Goal: Information Seeking & Learning: Learn about a topic

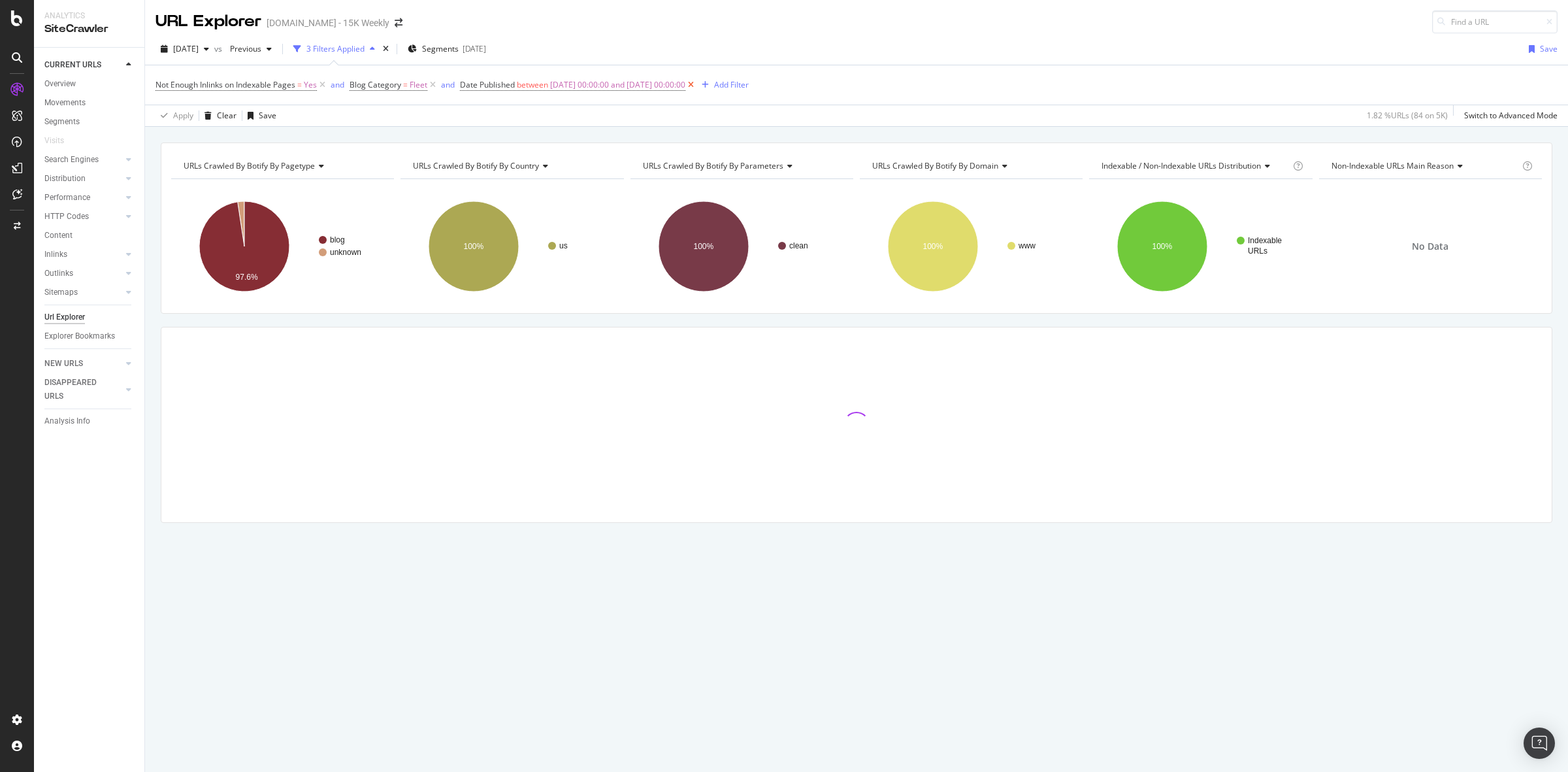
click at [696, 83] on icon at bounding box center [690, 84] width 11 height 13
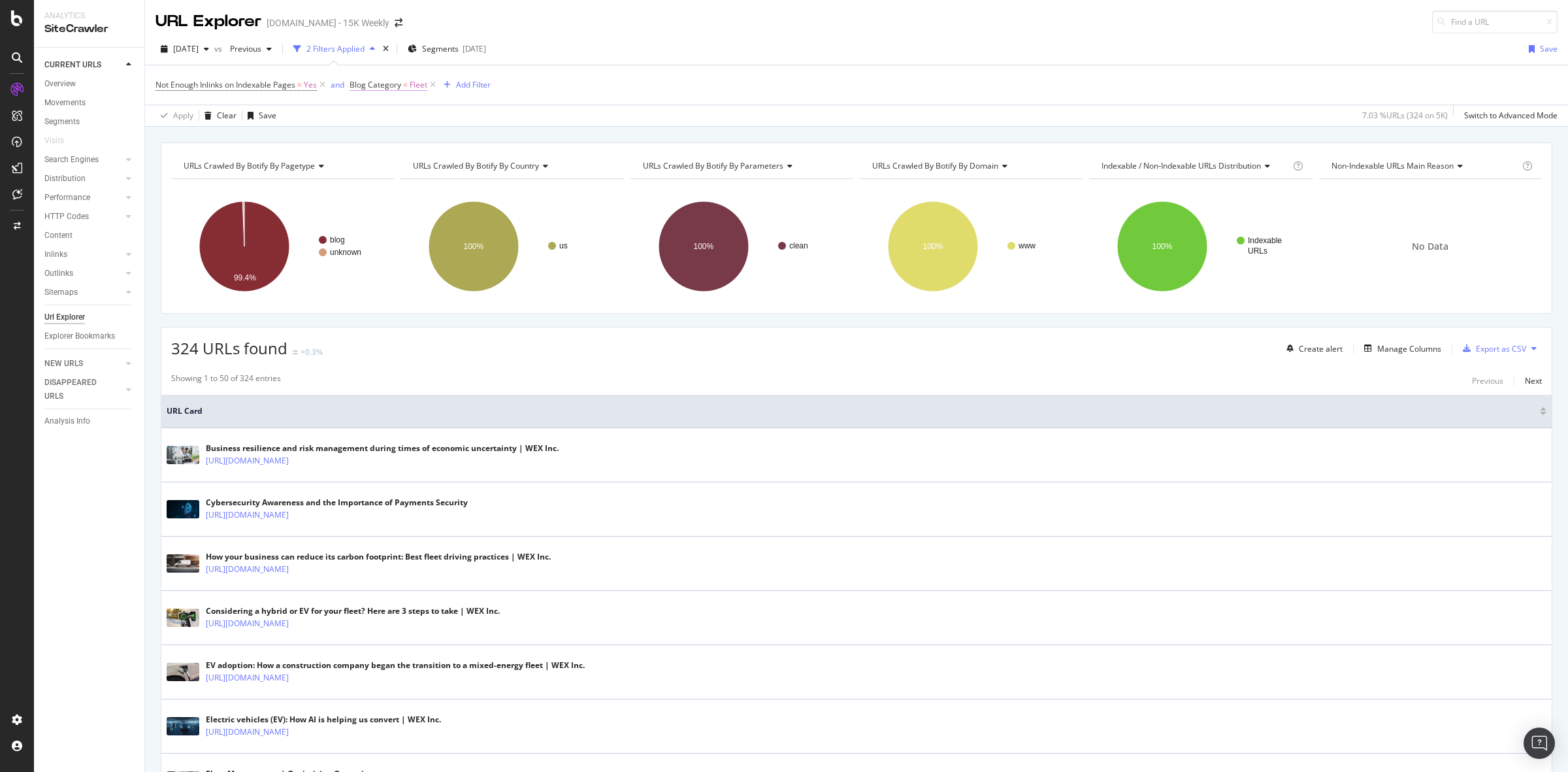
click at [380, 79] on span "Blog Category" at bounding box center [375, 84] width 52 height 11
click at [392, 162] on input "Fleet" at bounding box center [425, 160] width 123 height 21
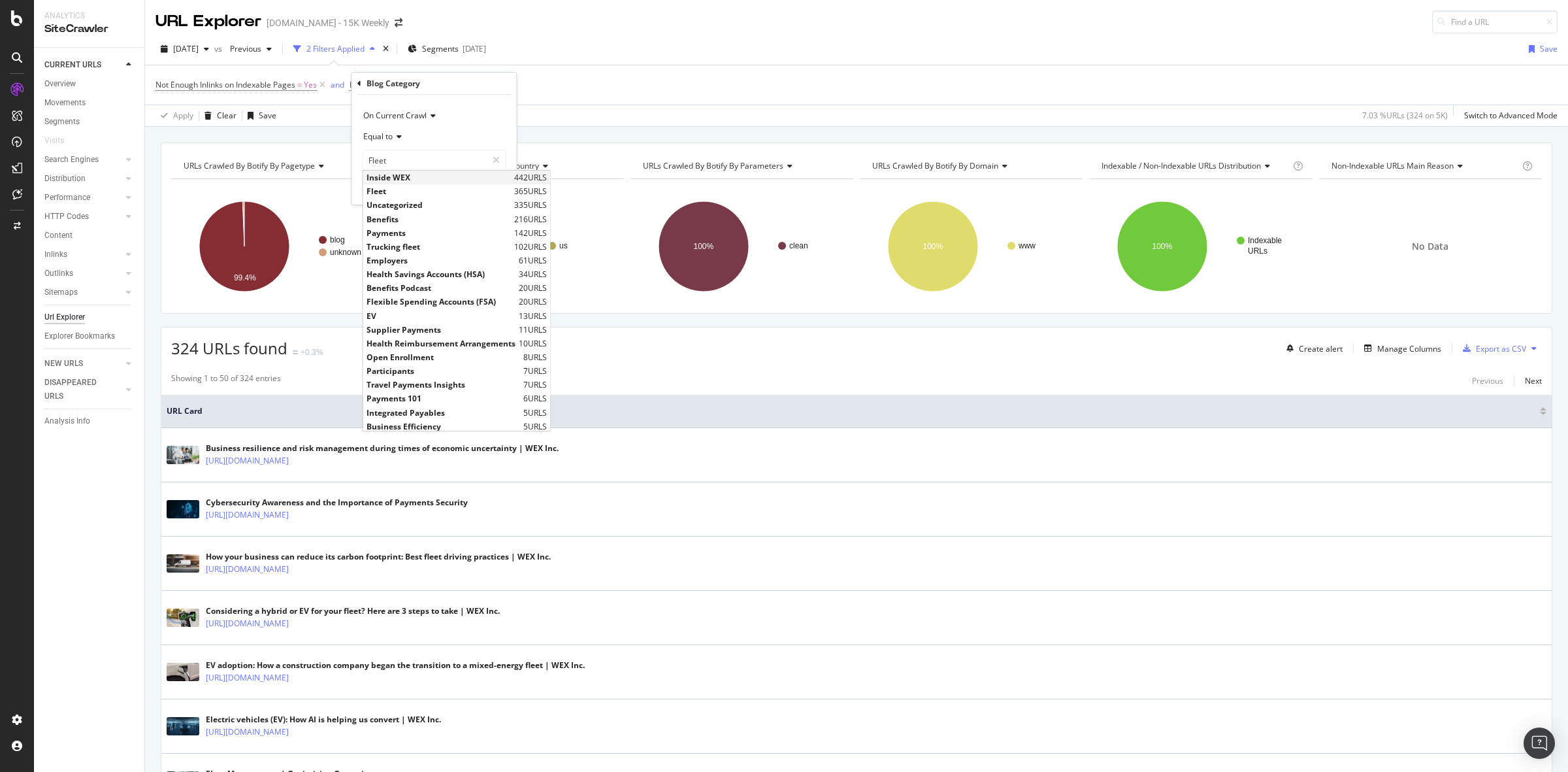
click at [402, 174] on span "Inside WEX" at bounding box center [438, 176] width 144 height 11
type input "Inside WEX"
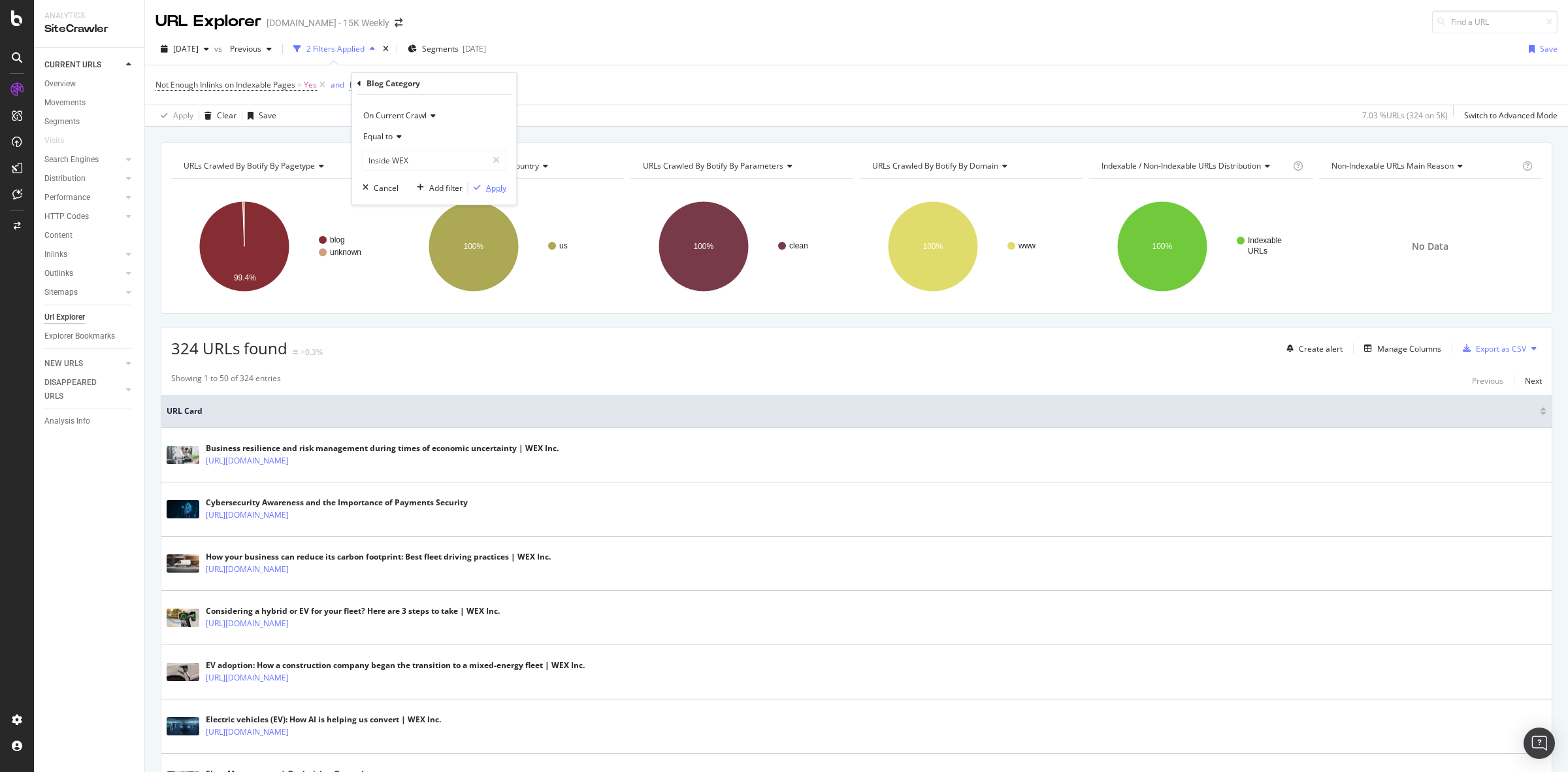
click at [492, 184] on div "Apply" at bounding box center [496, 187] width 21 height 11
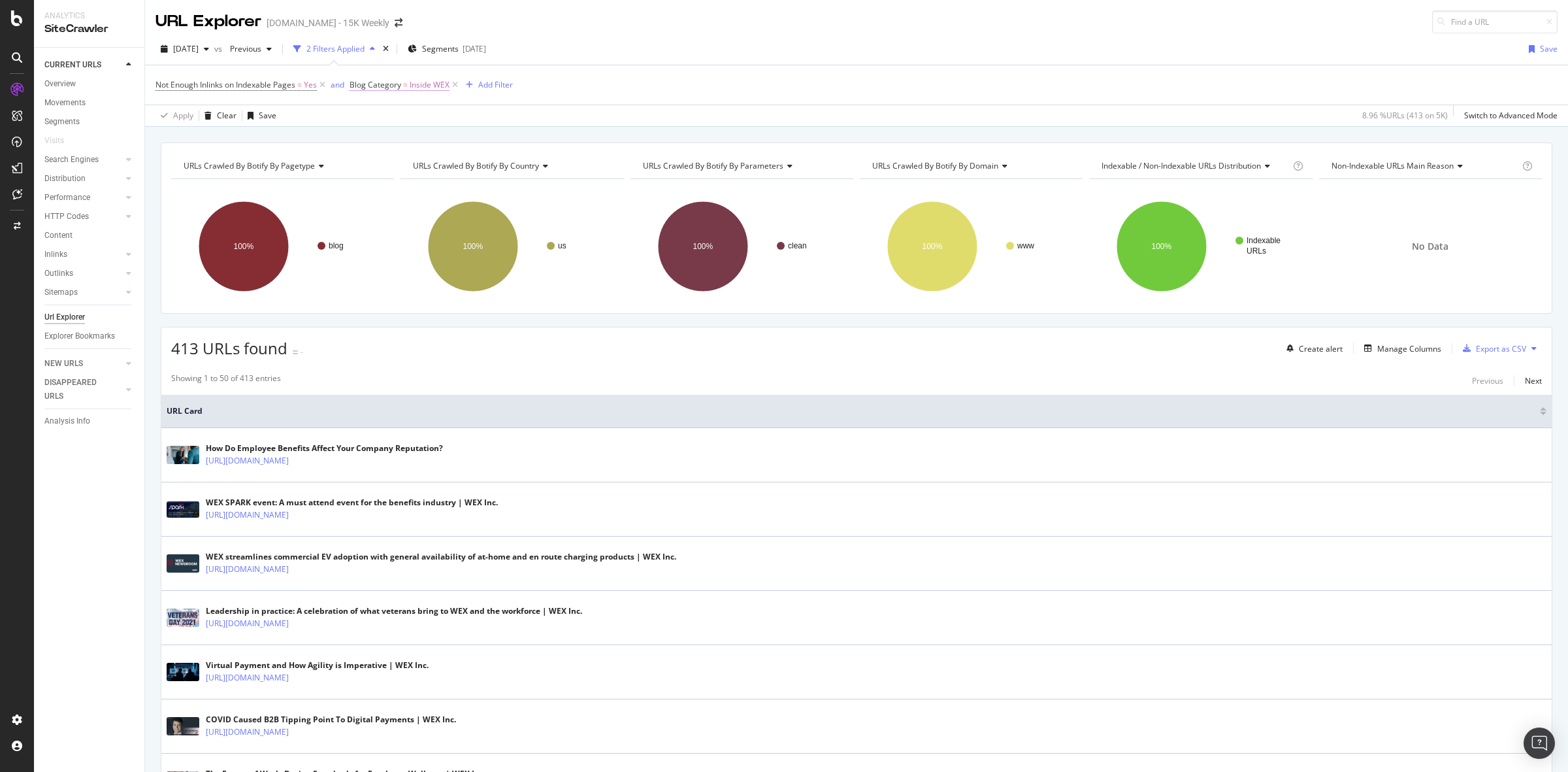
click at [429, 83] on span "Inside WEX" at bounding box center [429, 84] width 40 height 19
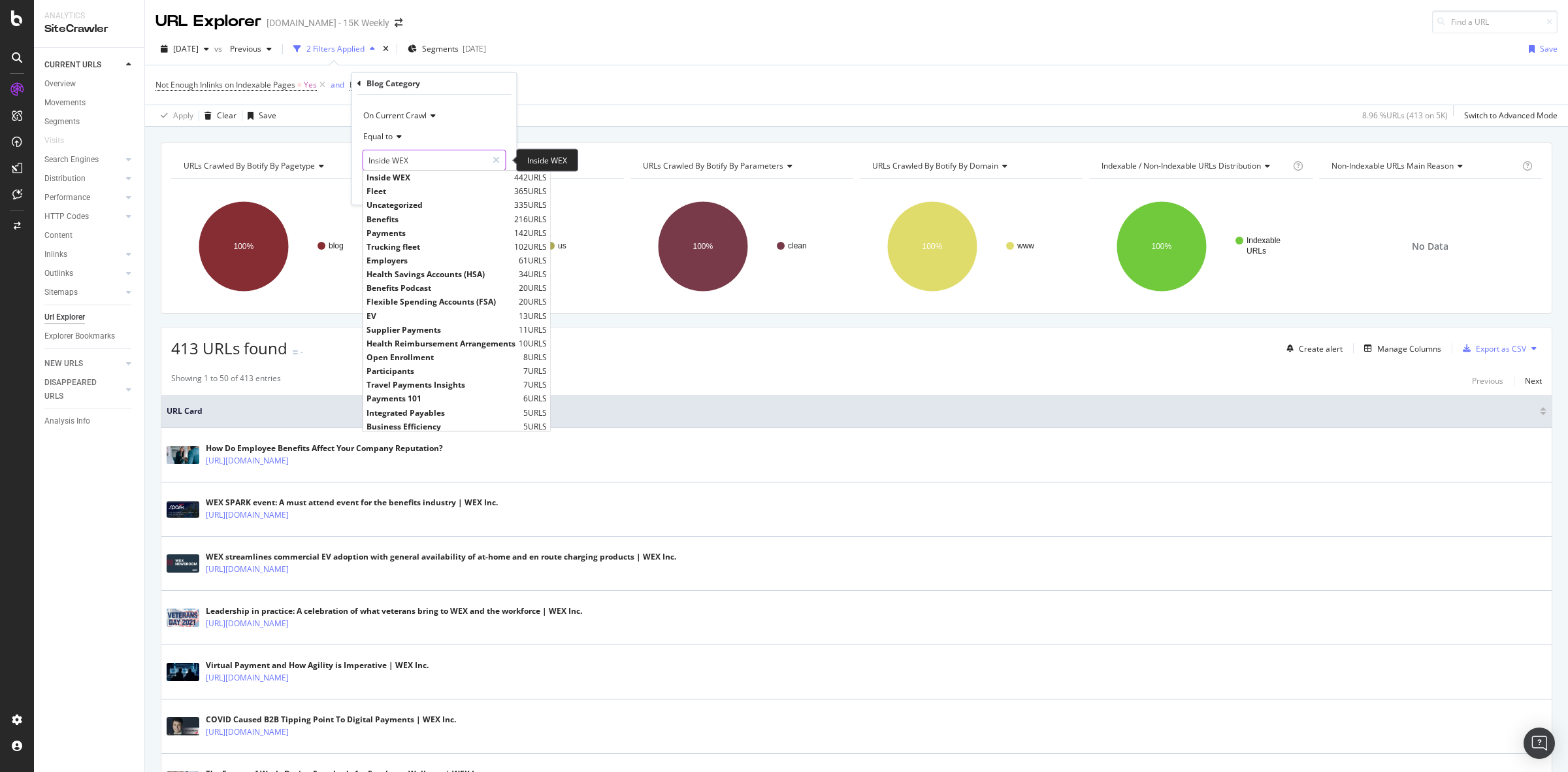
click at [418, 152] on input "Inside WEX" at bounding box center [425, 160] width 123 height 21
click at [543, 128] on div "URLs Crawled By Botify By pagetype Chart (by Value) Table Expand Export as CSV …" at bounding box center [856, 142] width 1423 height 31
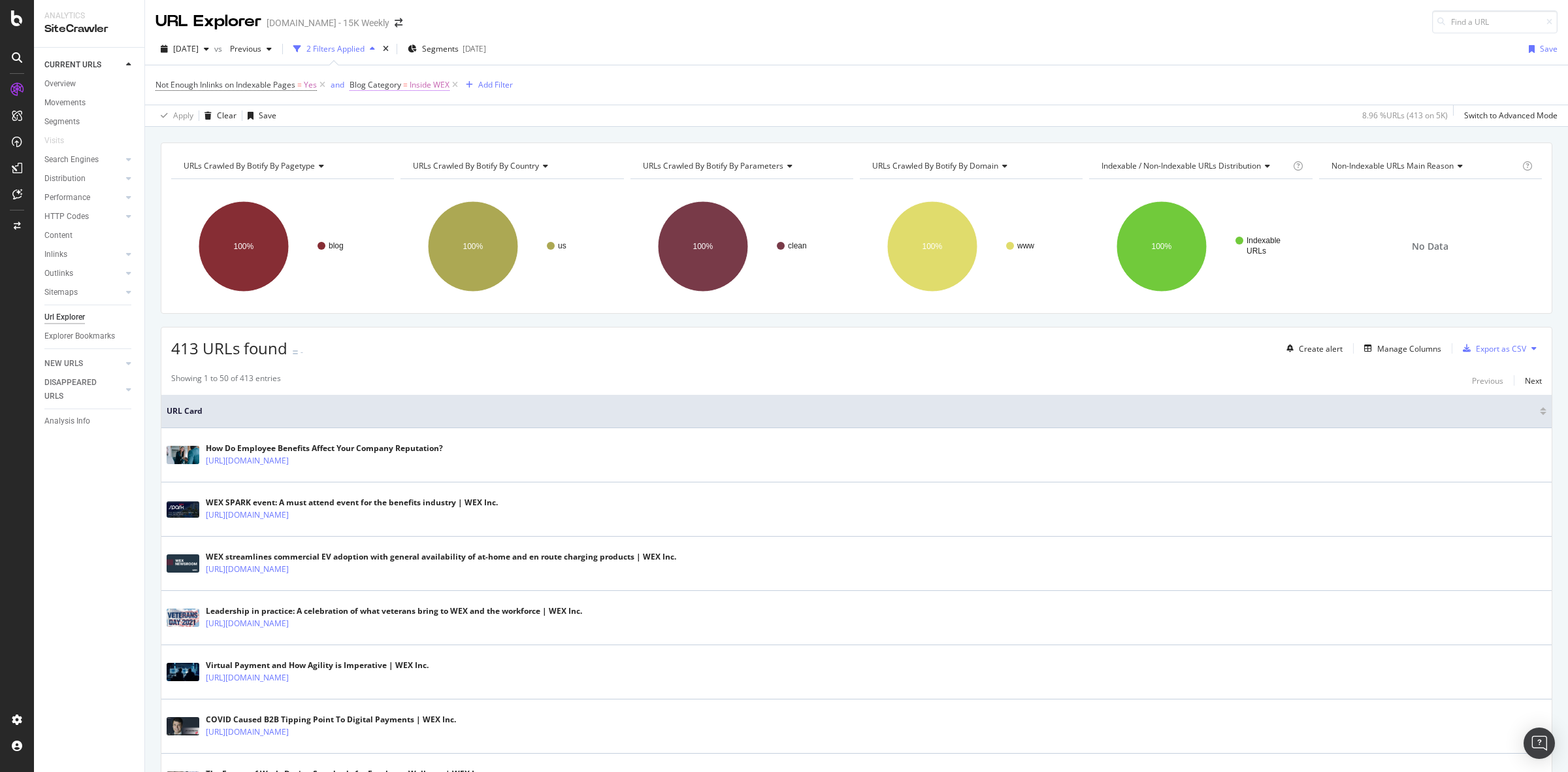
click at [439, 85] on span "Inside WEX" at bounding box center [429, 84] width 40 height 19
click at [416, 166] on input "Inside WEX" at bounding box center [425, 160] width 123 height 21
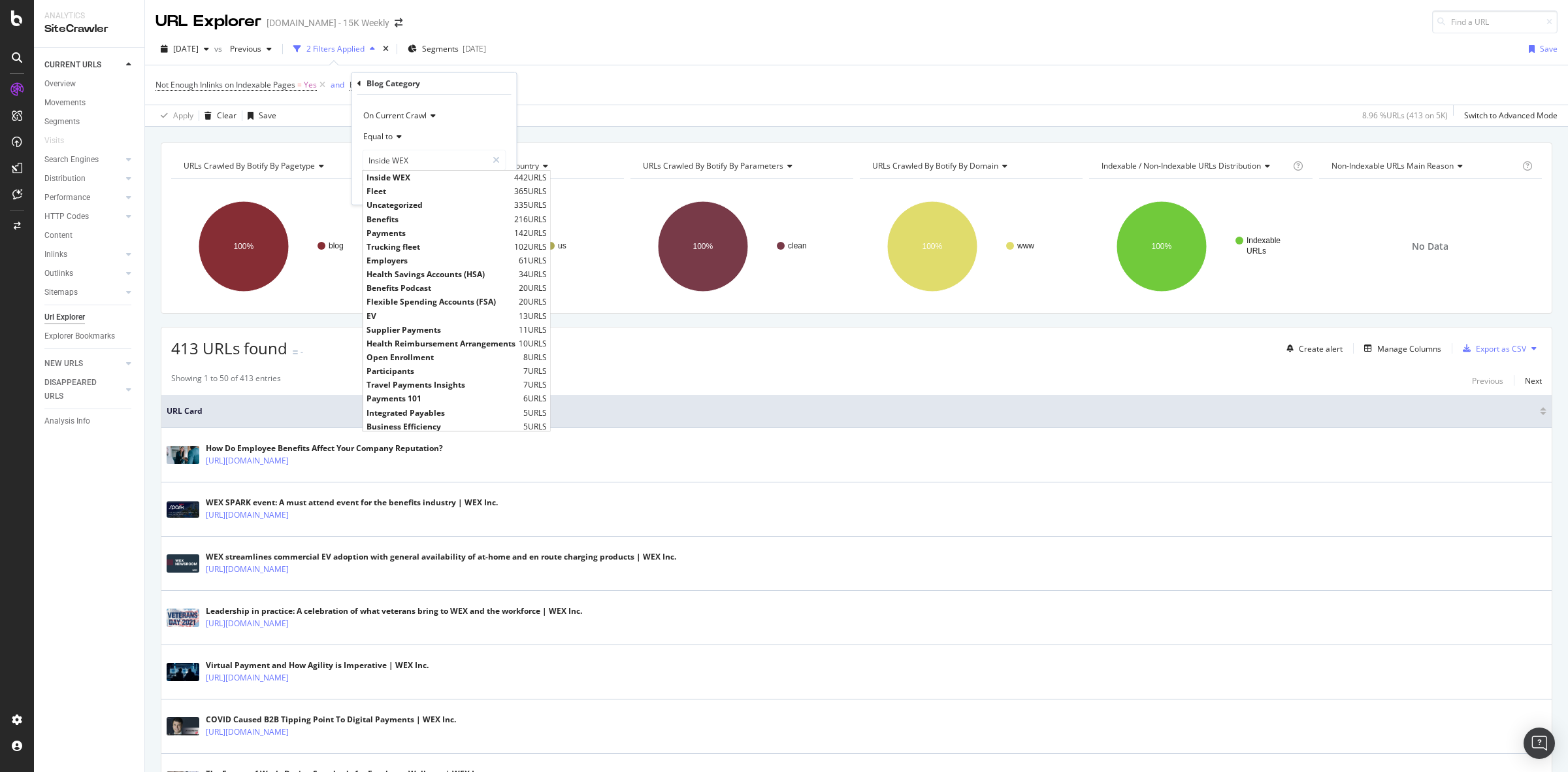
click at [607, 138] on div "URLs Crawled By Botify By pagetype Chart (by Value) Table Expand Export as CSV …" at bounding box center [856, 142] width 1423 height 31
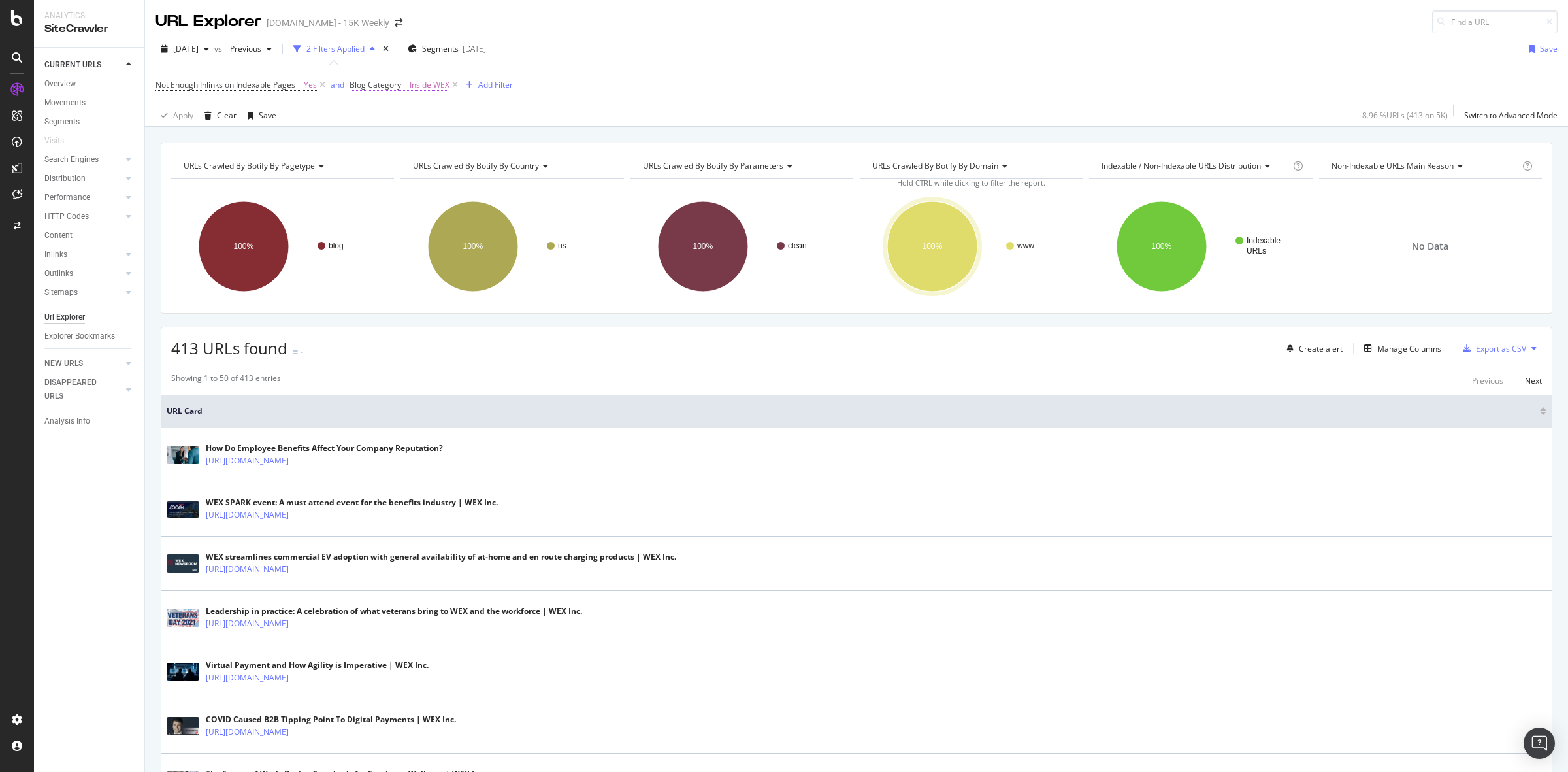
click at [404, 85] on span "=" at bounding box center [405, 84] width 5 height 11
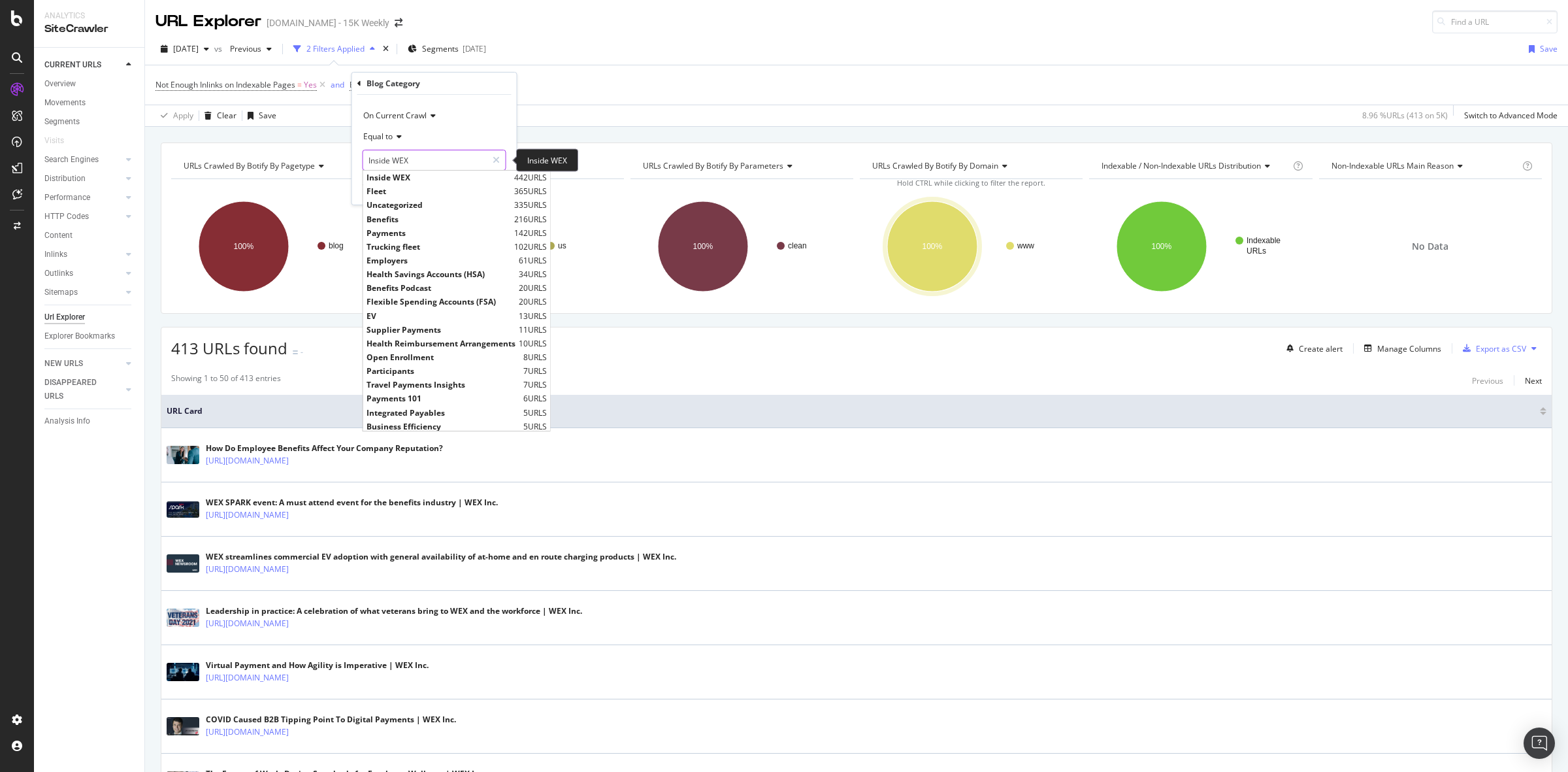
click at [415, 162] on input "Inside WEX" at bounding box center [425, 160] width 123 height 21
click at [594, 126] on div "Apply Clear Save 8.96 % URLs ( 413 on 5K ) Switch to Advanced Mode" at bounding box center [856, 116] width 1423 height 22
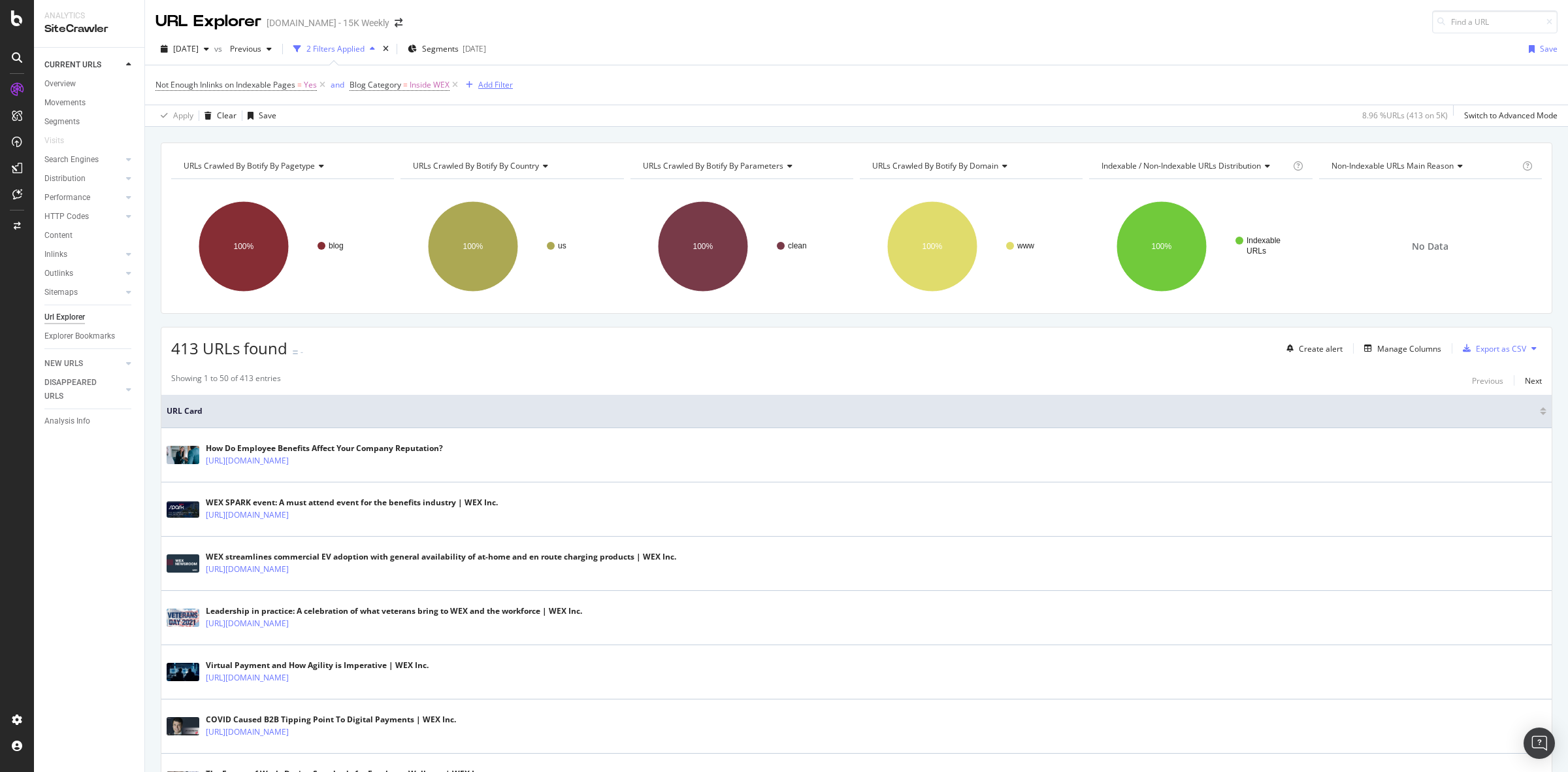
click at [488, 86] on div "Add Filter" at bounding box center [495, 84] width 34 height 11
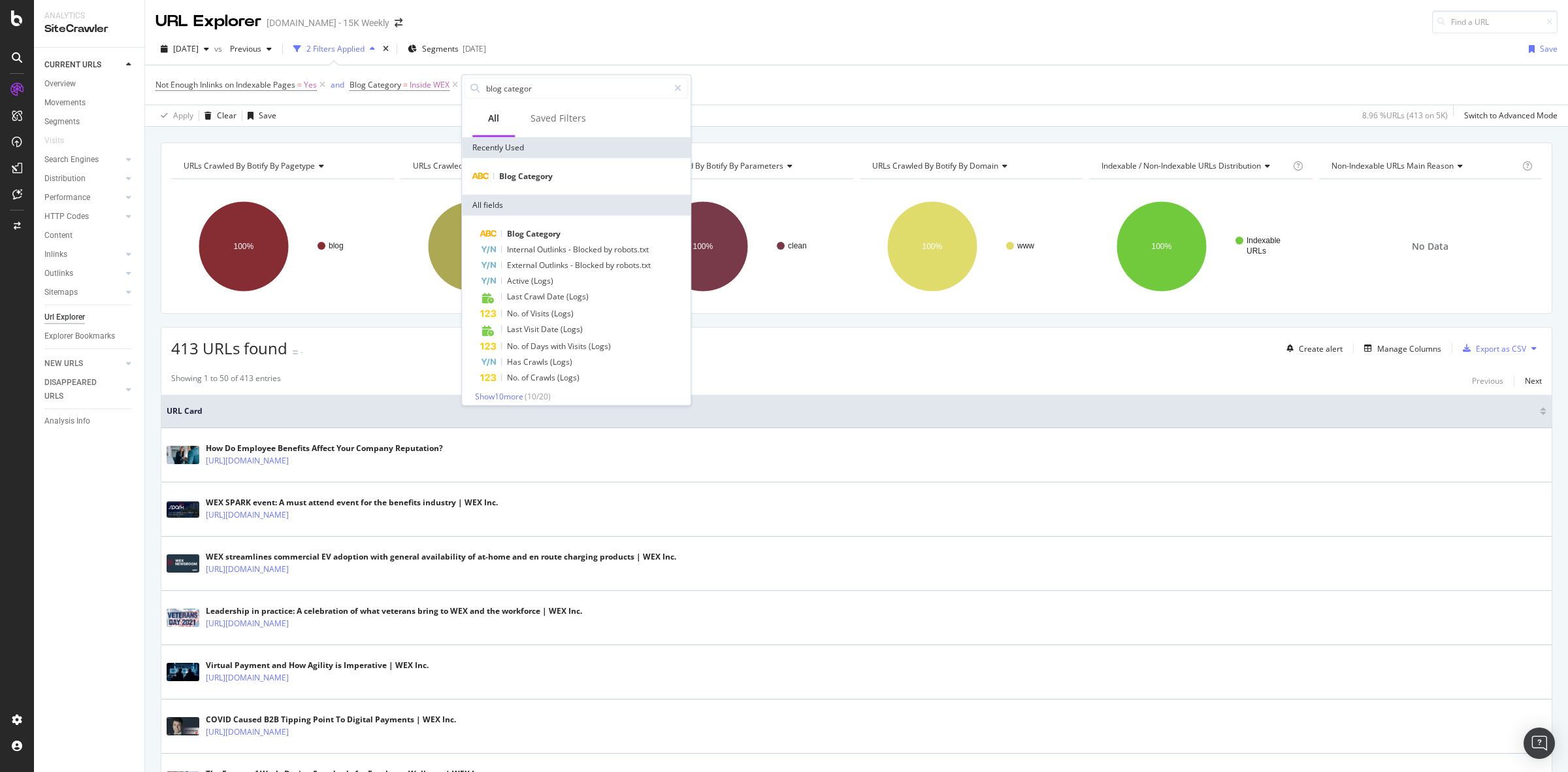
type input "blog categor"
click at [559, 389] on div "Blog Category Internal Outlinks - Blocked by robots.txt External Outlinks - Blo…" at bounding box center [576, 314] width 223 height 175
click at [510, 396] on span "Show 10 more" at bounding box center [499, 396] width 48 height 11
click at [546, 173] on span "Category" at bounding box center [535, 175] width 34 height 11
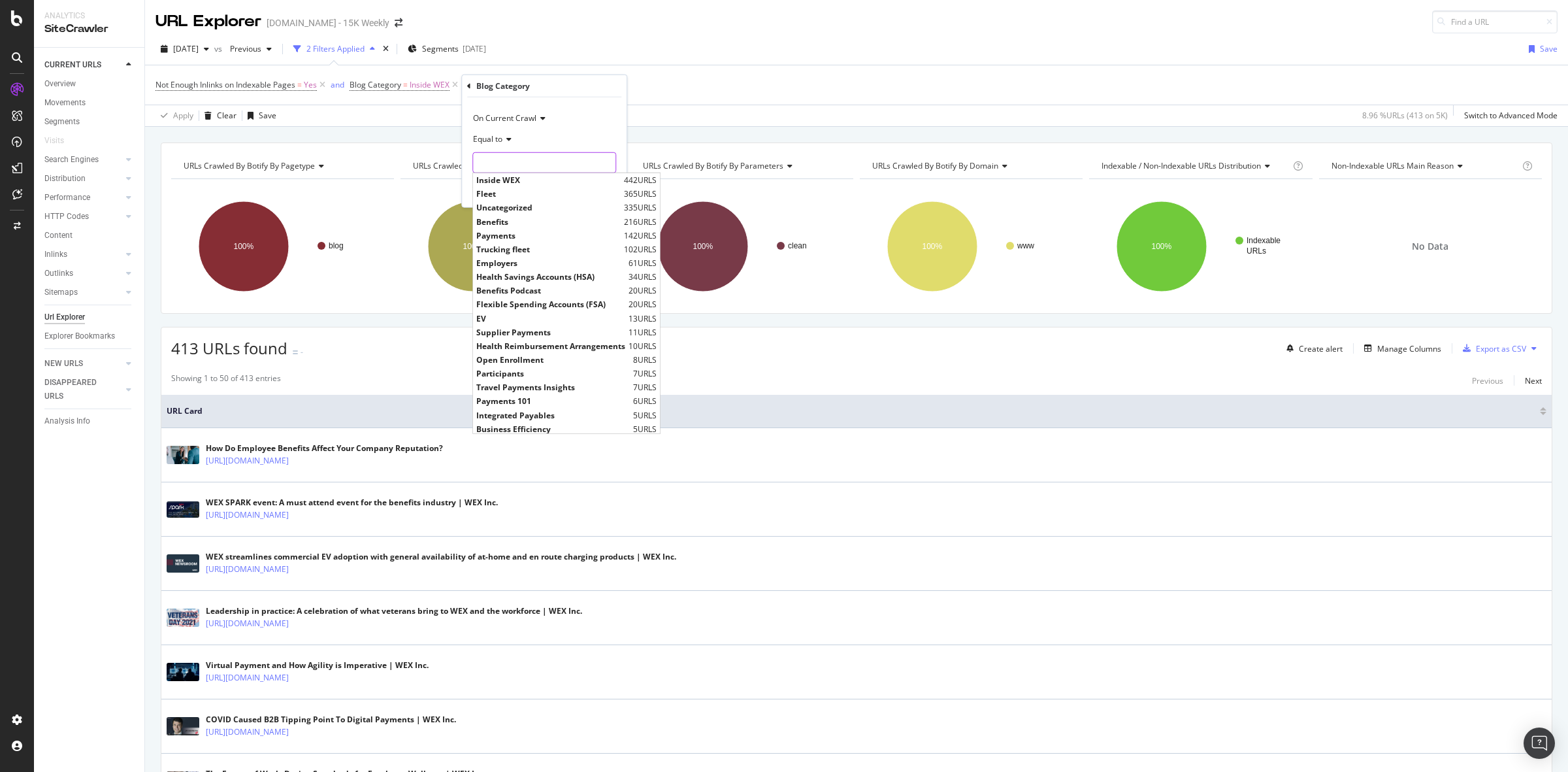
click at [499, 162] on input "text" at bounding box center [544, 162] width 142 height 21
click at [597, 138] on div "Equal to" at bounding box center [544, 138] width 144 height 21
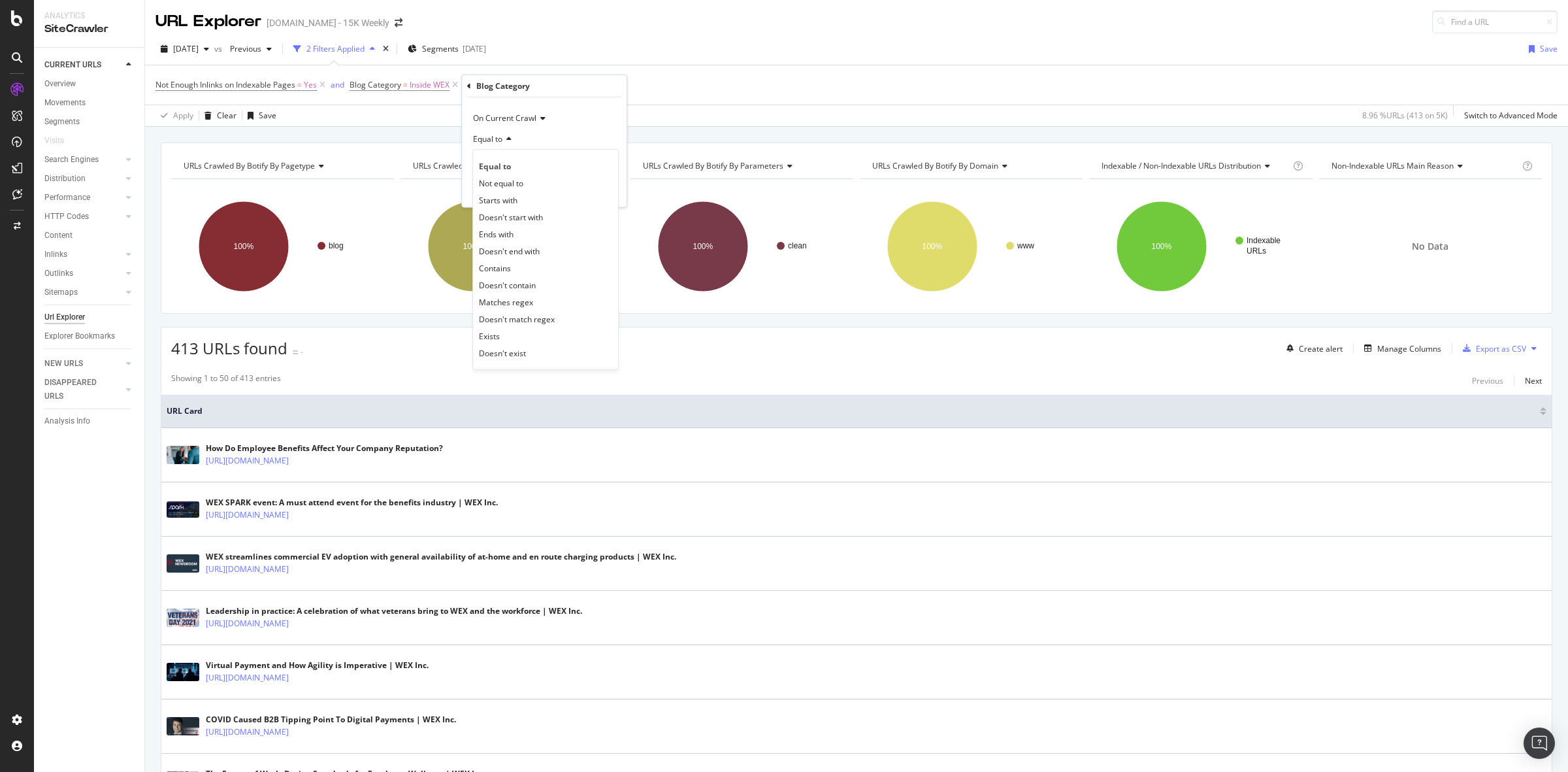
click at [654, 75] on div "Not Enough Inlinks on Indexable Pages = Yes and Blog Category = Inside WEX Add …" at bounding box center [856, 85] width 1402 height 39
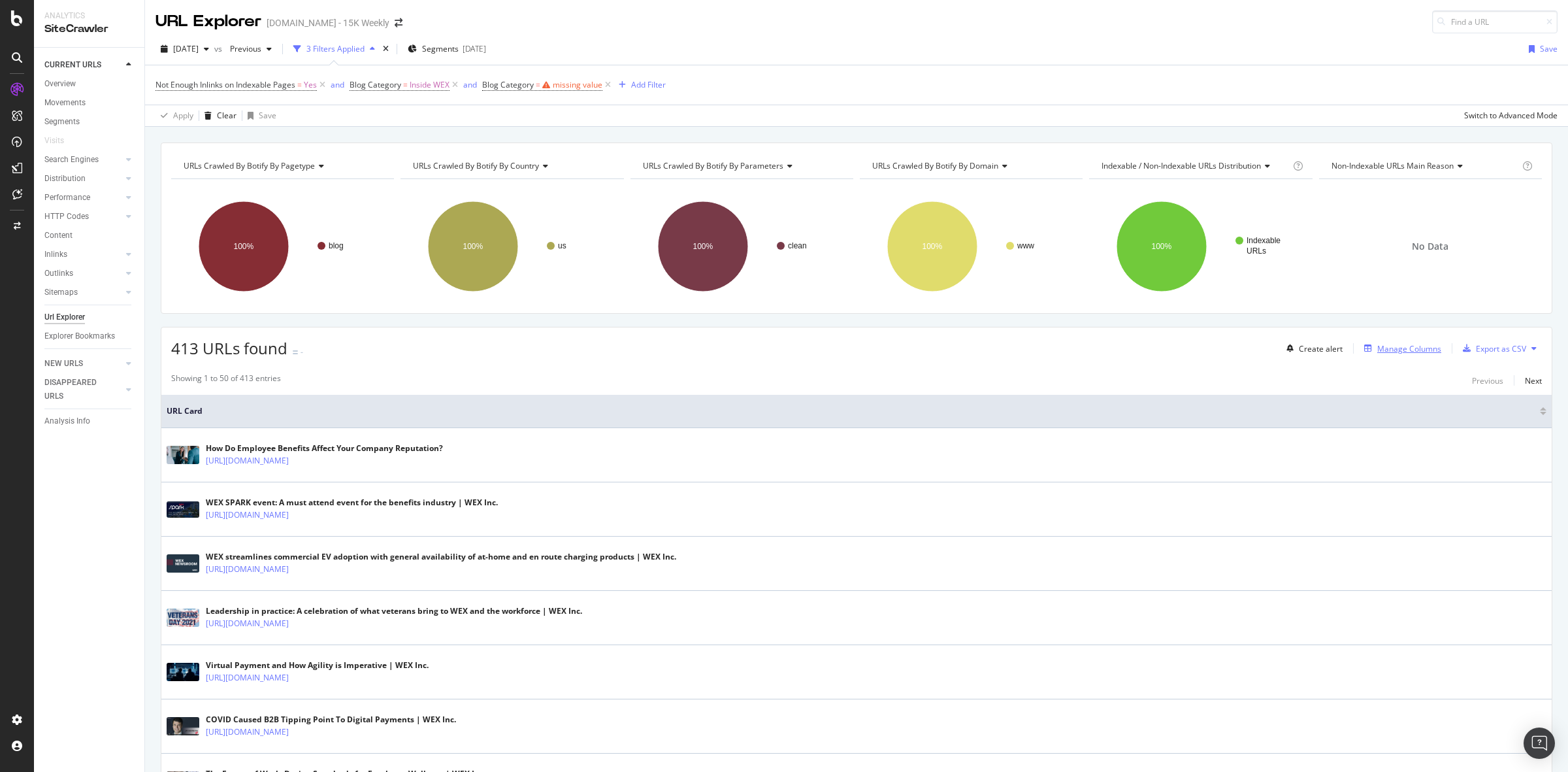
click at [1367, 343] on div "Manage Columns" at bounding box center [1400, 348] width 82 height 15
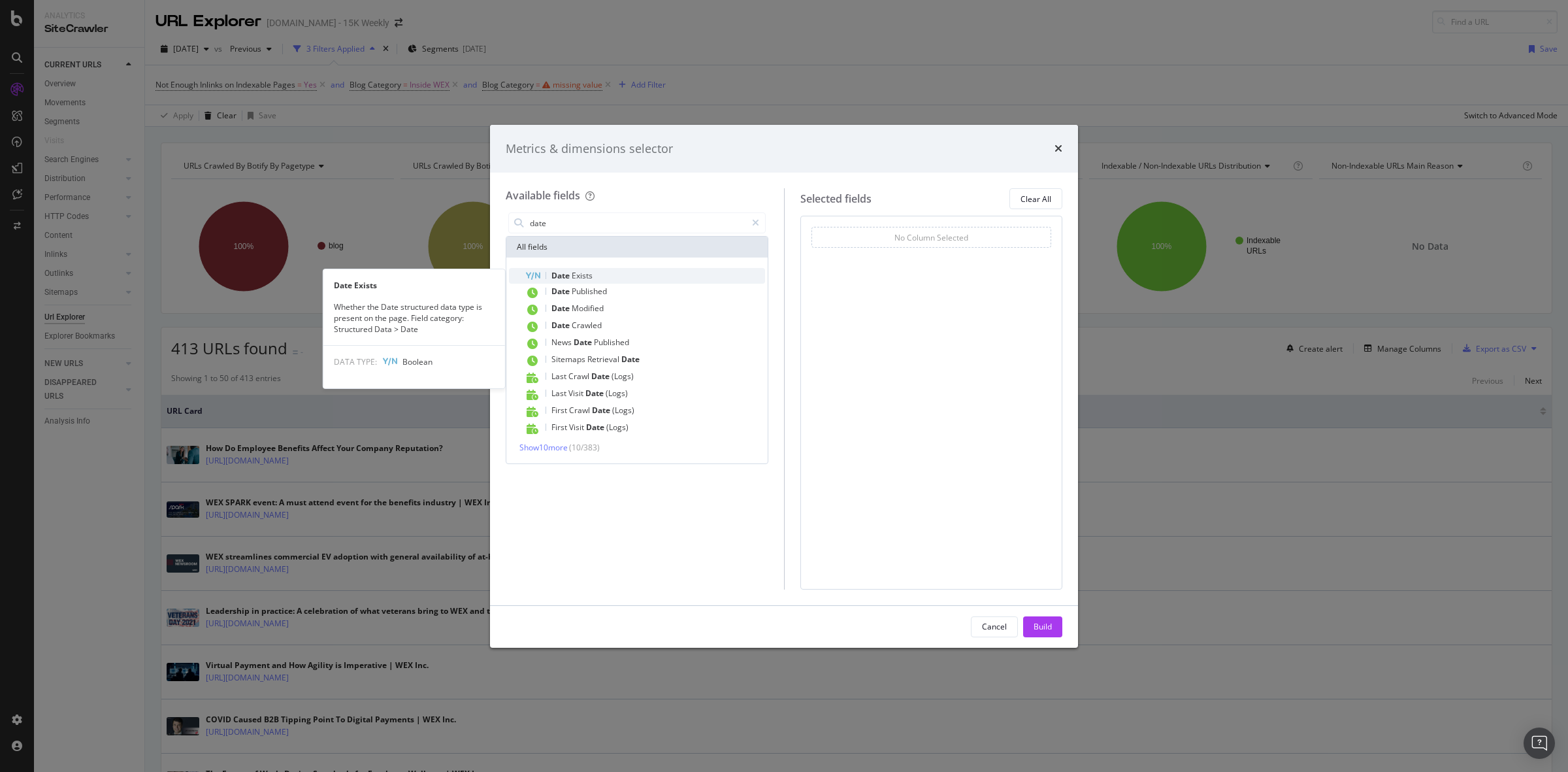
click at [621, 281] on div "Date Exists" at bounding box center [644, 275] width 240 height 16
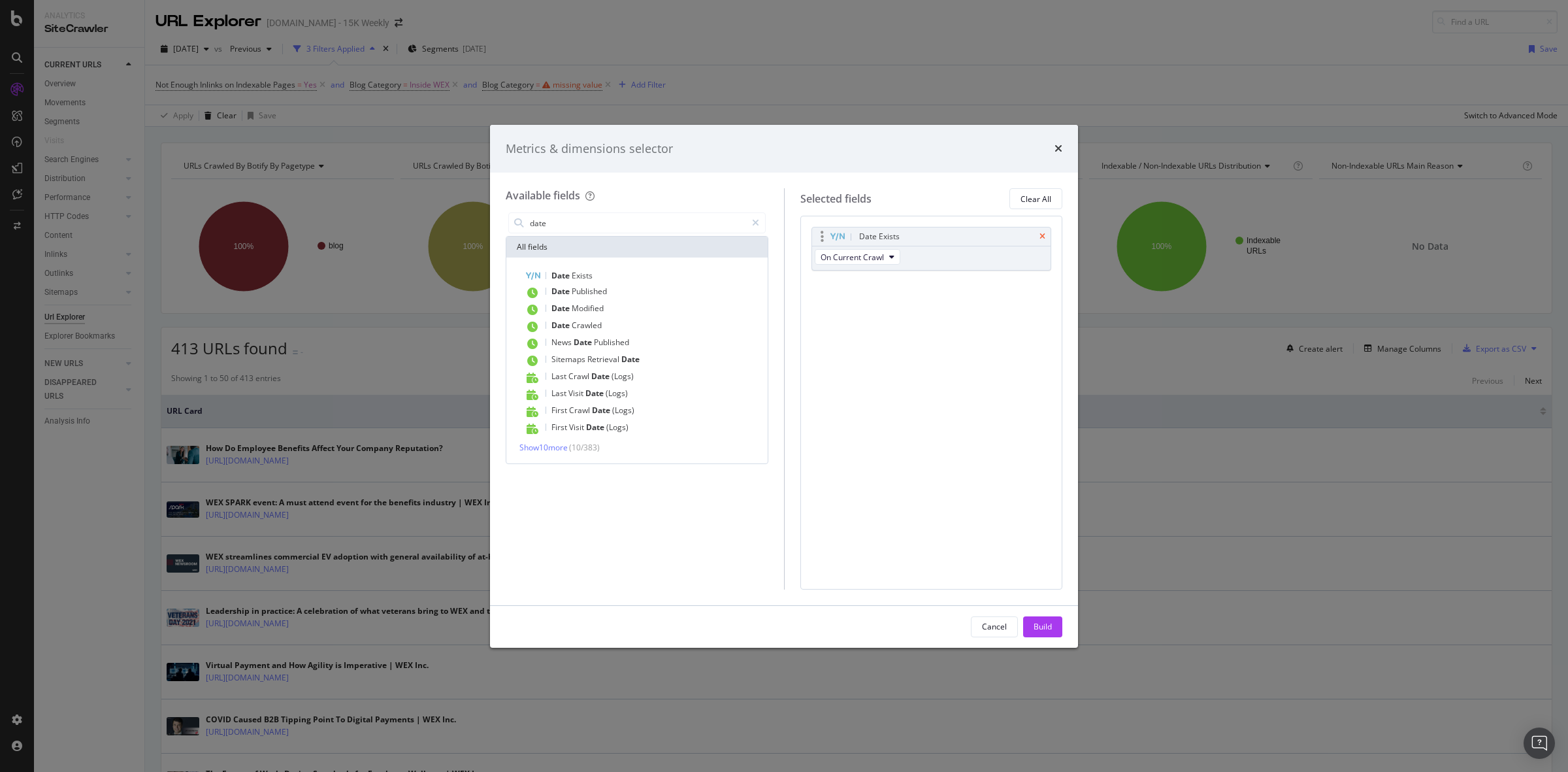
click at [1044, 236] on icon "times" at bounding box center [1042, 236] width 6 height 8
click at [641, 293] on div "Date Published" at bounding box center [644, 291] width 240 height 17
click at [593, 227] on input "date" at bounding box center [638, 222] width 217 height 20
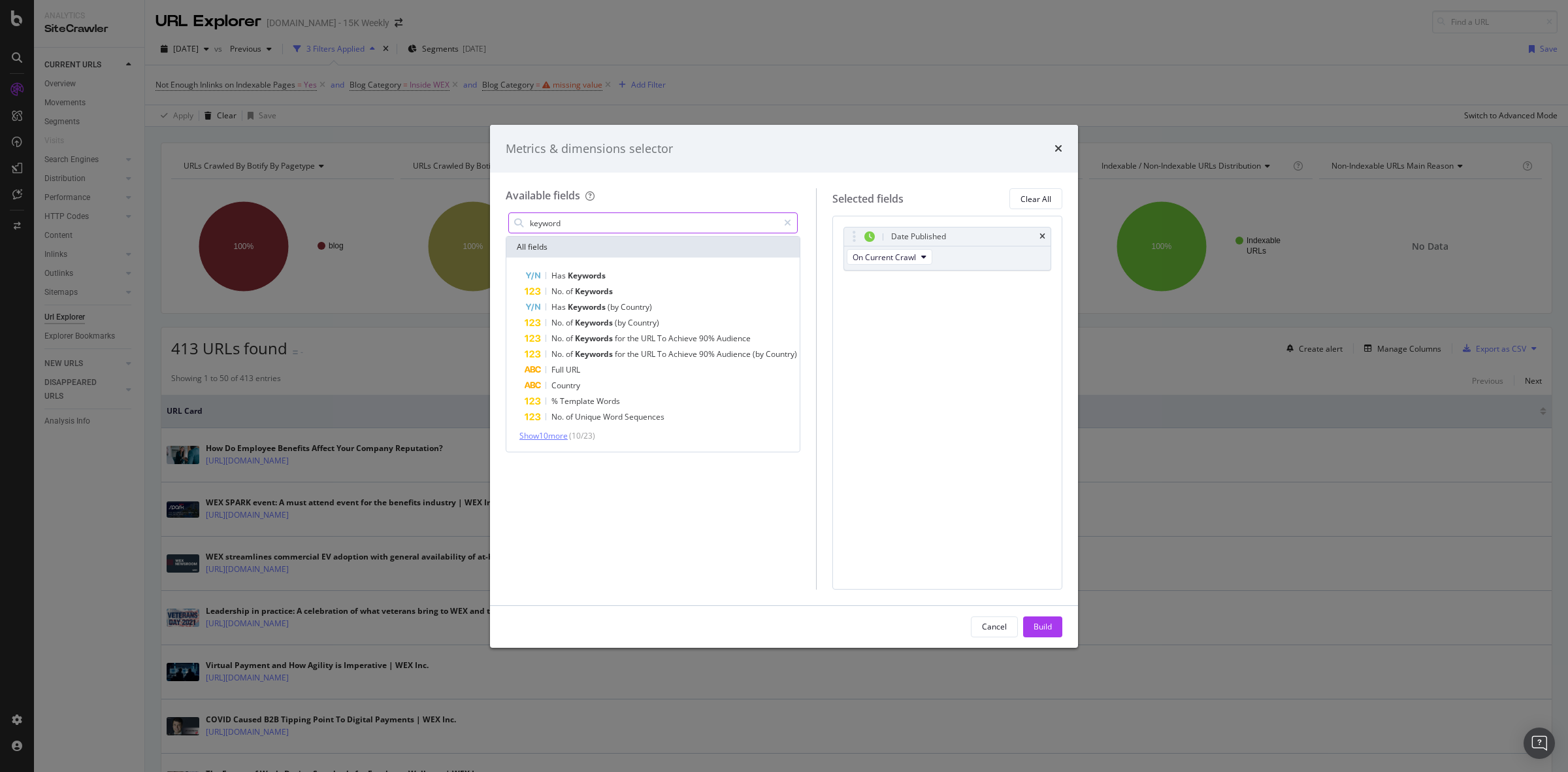
type input "keyword"
click at [560, 433] on span "Show 10 more" at bounding box center [543, 435] width 48 height 11
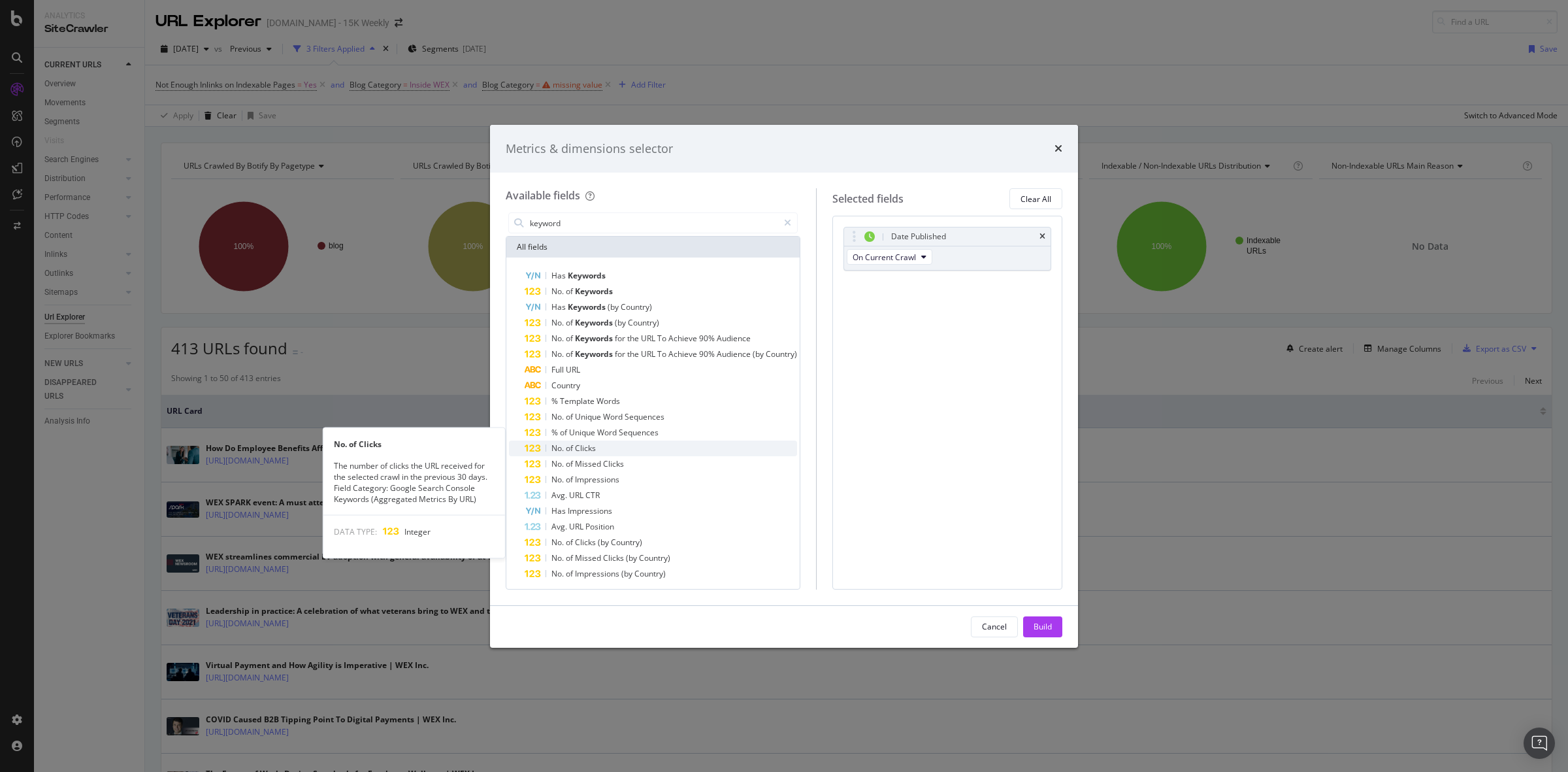
scroll to position [21, 0]
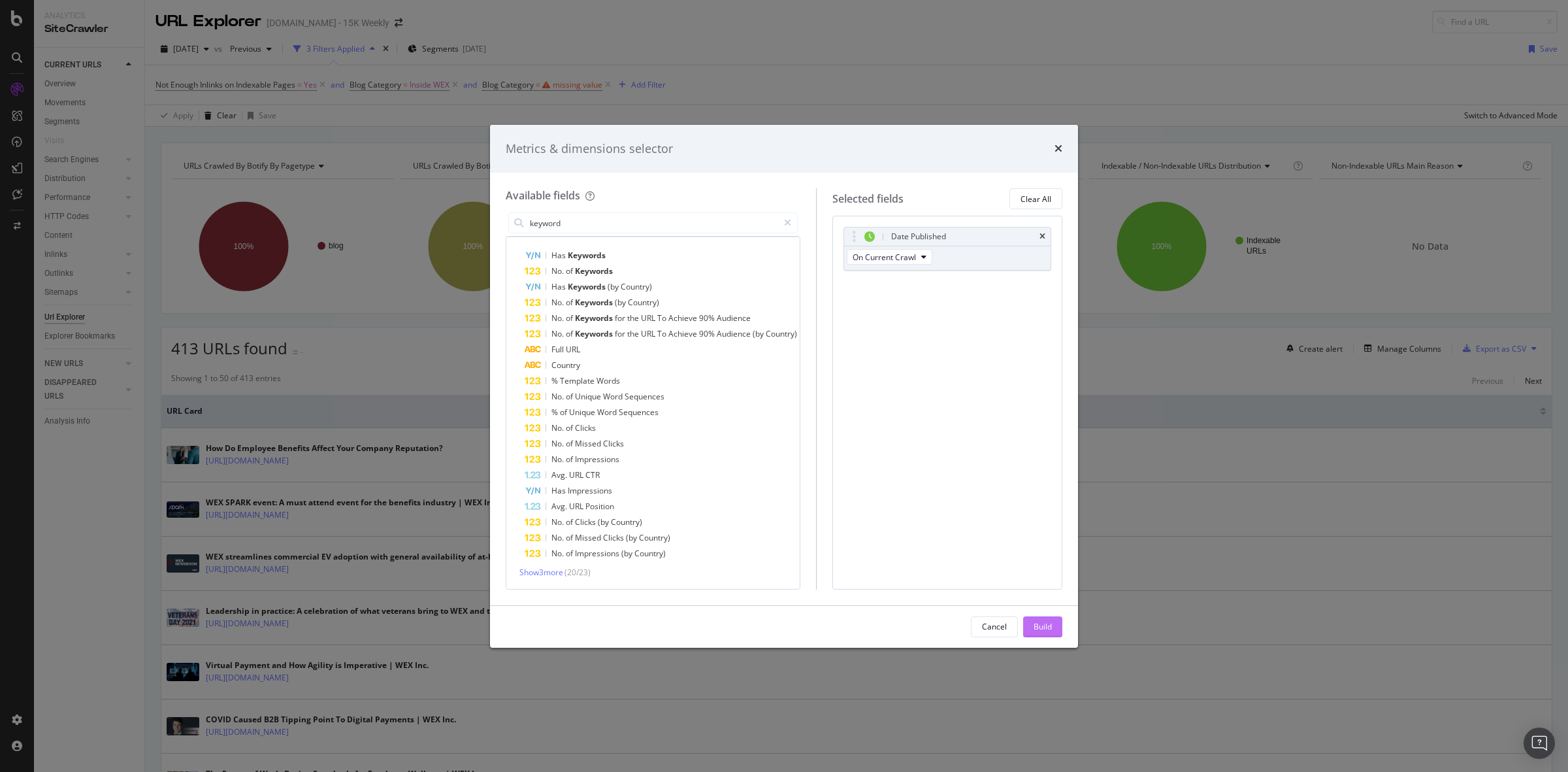
click at [1045, 631] on div "Build" at bounding box center [1042, 626] width 19 height 11
